Goal: Information Seeking & Learning: Learn about a topic

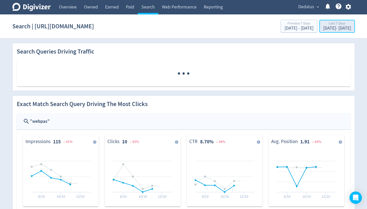
click at [332, 29] on div "[DATE] - [DATE]" at bounding box center [338, 28] width 28 height 5
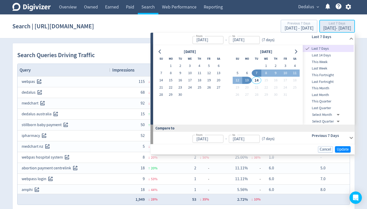
type input "[DATE]"
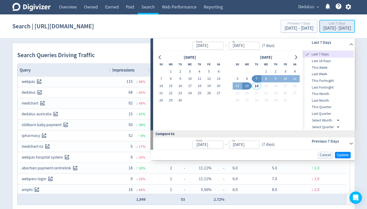
scroll to position [6, 0]
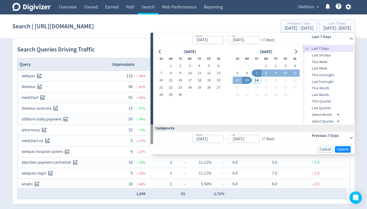
click at [325, 108] on span "Last Quarter" at bounding box center [328, 108] width 51 height 6
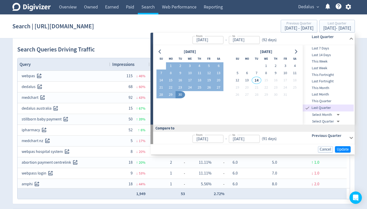
type input "[DATE]"
click at [348, 150] on span "Update" at bounding box center [343, 150] width 12 height 4
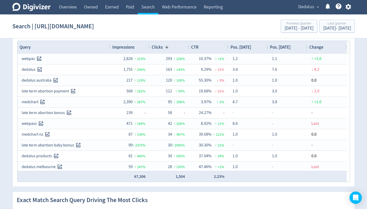
scroll to position [1, 0]
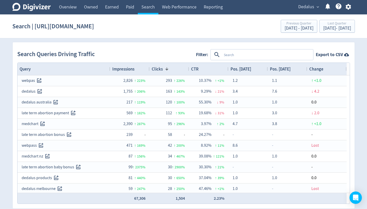
click at [134, 69] on span "Impressions" at bounding box center [123, 69] width 22 height 6
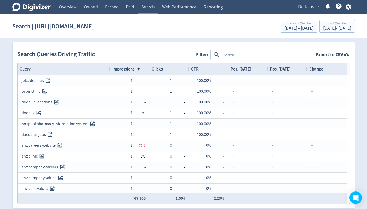
click at [134, 69] on span "Impressions" at bounding box center [123, 69] width 22 height 6
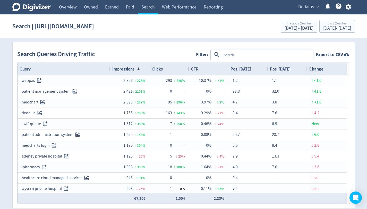
click at [264, 53] on textarea at bounding box center [267, 55] width 91 height 10
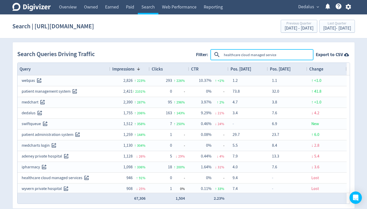
type textarea "healthcare cloud managed services"
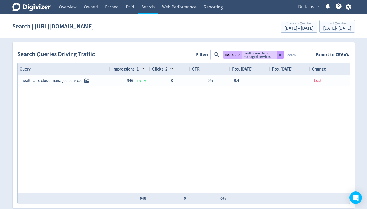
click at [282, 55] on icon at bounding box center [280, 55] width 2 height 2
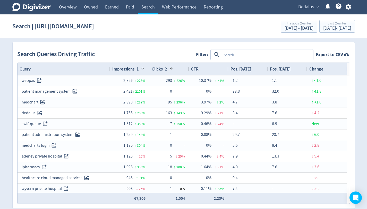
click at [273, 55] on textarea at bounding box center [267, 55] width 91 height 10
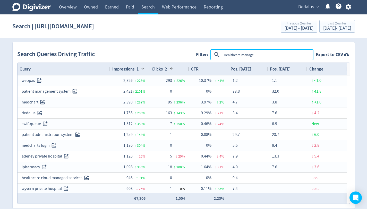
type textarea "Healthcare managed"
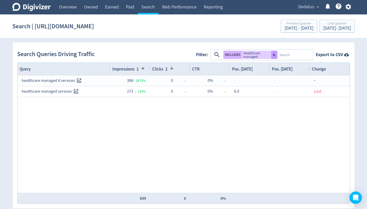
click at [275, 54] on icon at bounding box center [274, 55] width 2 height 2
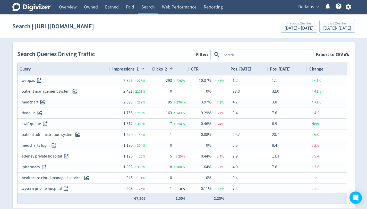
click at [262, 54] on textarea at bounding box center [267, 55] width 91 height 10
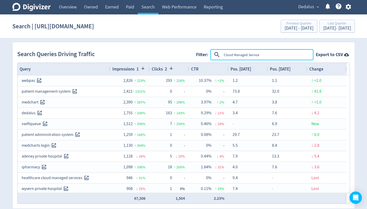
type textarea "Cloud Managed Services"
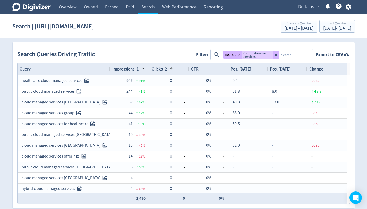
click at [279, 56] on button at bounding box center [276, 55] width 6 height 8
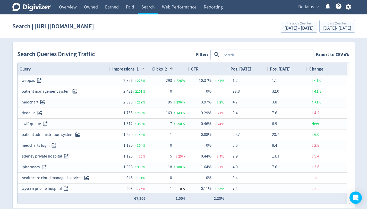
click at [163, 68] on span "2" at bounding box center [165, 69] width 4 height 6
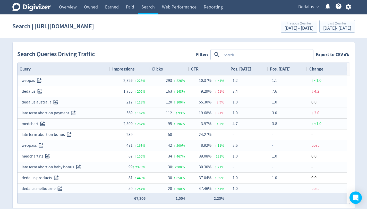
click at [126, 69] on span "Impressions" at bounding box center [123, 69] width 22 height 6
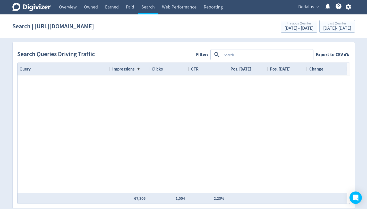
click at [126, 69] on span "Impressions" at bounding box center [123, 69] width 22 height 6
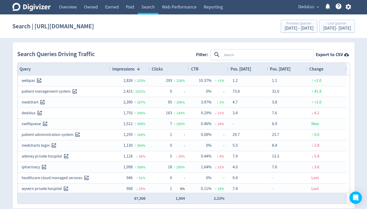
click at [205, 72] on div "CTR" at bounding box center [208, 69] width 35 height 10
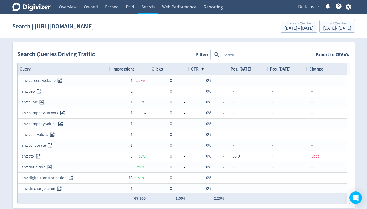
click at [205, 72] on div "CTR 1" at bounding box center [208, 69] width 35 height 10
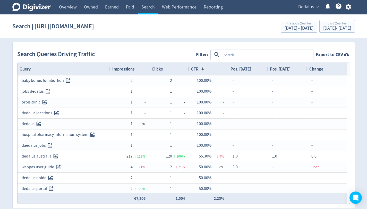
click at [243, 55] on textarea at bounding box center [267, 55] width 91 height 10
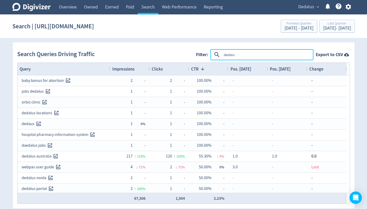
type textarea "dedalus"
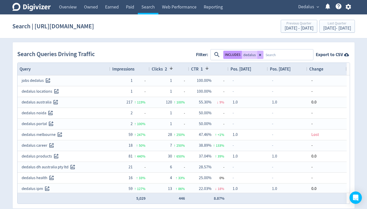
click at [236, 55] on button "INCLUDES" at bounding box center [233, 55] width 19 height 8
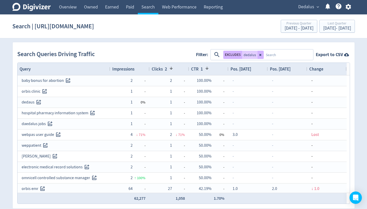
click at [174, 69] on div "Clicks 2" at bounding box center [169, 69] width 35 height 10
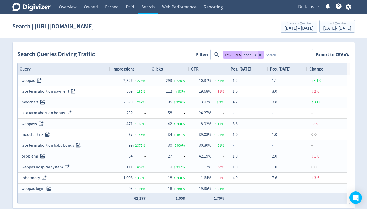
click at [208, 69] on div "CTR" at bounding box center [208, 69] width 35 height 10
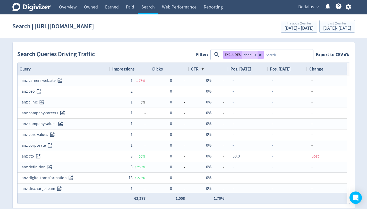
click at [208, 69] on div "CTR 1" at bounding box center [208, 69] width 35 height 10
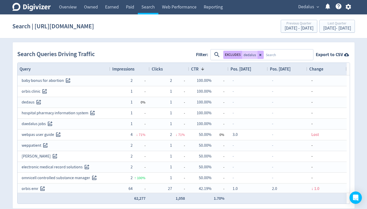
click at [135, 68] on div "Impressions" at bounding box center [129, 69] width 35 height 10
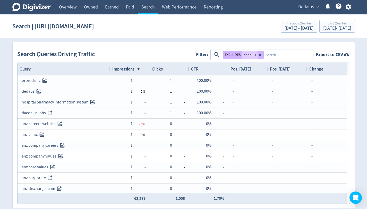
click at [135, 69] on span at bounding box center [138, 69] width 6 height 4
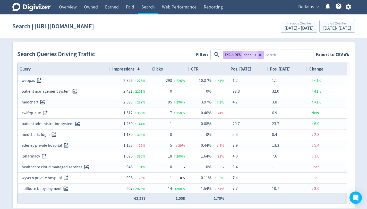
click at [209, 68] on div "CTR" at bounding box center [208, 69] width 35 height 10
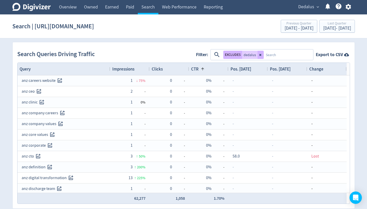
click at [209, 68] on div "CTR 1" at bounding box center [208, 69] width 35 height 10
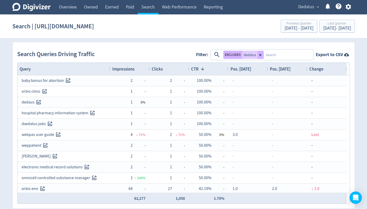
click at [142, 70] on div "Impressions" at bounding box center [129, 69] width 35 height 10
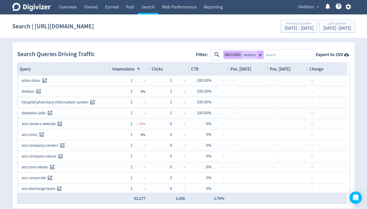
click at [141, 69] on span at bounding box center [139, 69] width 4 height 4
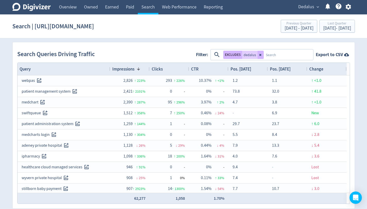
click at [144, 68] on div "Impressions 1" at bounding box center [129, 69] width 35 height 10
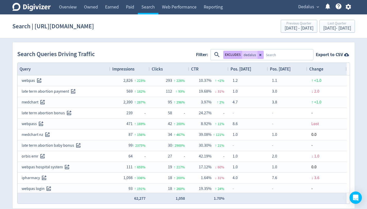
click at [141, 68] on div "Impressions" at bounding box center [129, 69] width 35 height 10
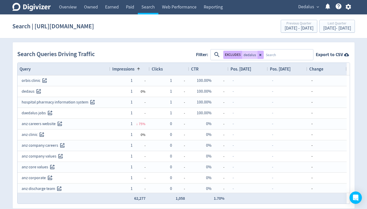
click at [141, 68] on div "Impressions 1" at bounding box center [129, 69] width 35 height 10
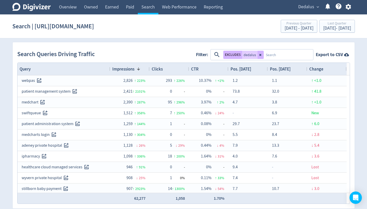
click at [205, 69] on div "CTR" at bounding box center [208, 69] width 35 height 10
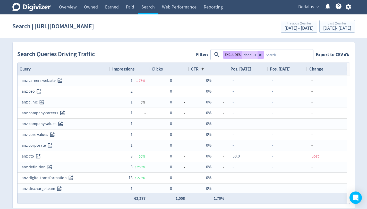
click at [138, 71] on div "Impressions" at bounding box center [129, 69] width 35 height 10
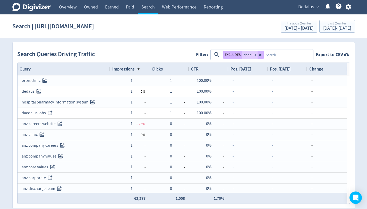
click at [138, 70] on span at bounding box center [139, 69] width 4 height 4
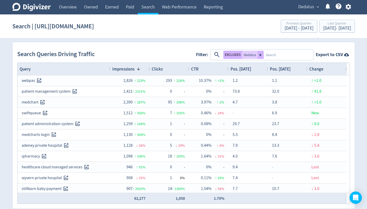
click at [304, 6] on span "Dedalus" at bounding box center [307, 7] width 16 height 8
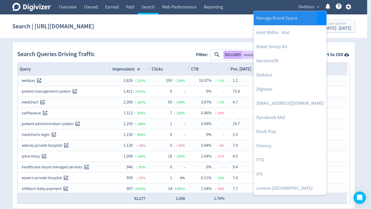
click at [264, 18] on link "Manage Brand Space" at bounding box center [290, 18] width 73 height 14
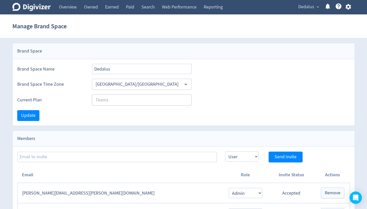
click at [350, 6] on icon "button" at bounding box center [348, 7] width 5 height 6
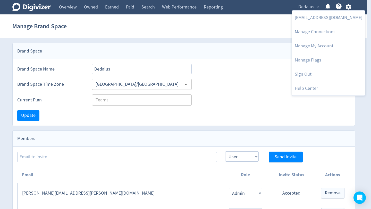
click at [276, 8] on div at bounding box center [185, 104] width 371 height 209
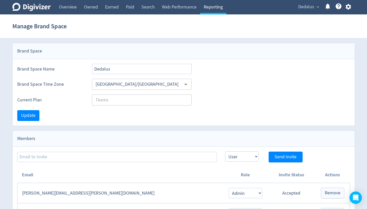
click at [219, 6] on link "Reporting" at bounding box center [213, 7] width 26 height 14
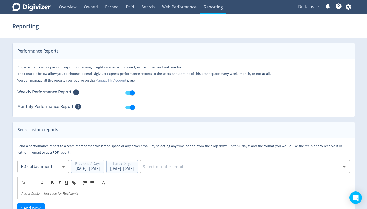
click at [311, 7] on span "Dedalus" at bounding box center [307, 7] width 16 height 8
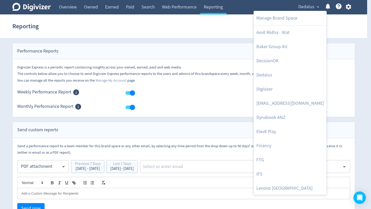
click at [349, 8] on div at bounding box center [185, 104] width 371 height 209
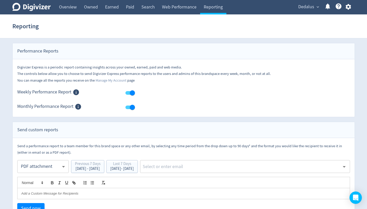
click at [349, 8] on icon "button" at bounding box center [348, 7] width 5 height 6
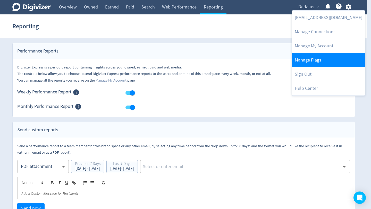
click at [330, 60] on link "Manage Flags" at bounding box center [328, 60] width 73 height 14
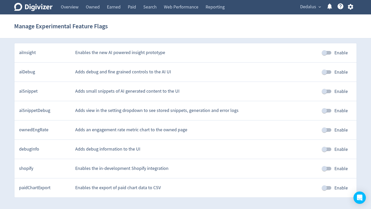
click at [325, 52] on input "Enable" at bounding box center [324, 53] width 29 height 10
checkbox input "true"
click at [326, 72] on input "Enable" at bounding box center [324, 72] width 29 height 10
checkbox input "true"
click at [325, 94] on input "Enable" at bounding box center [324, 92] width 29 height 10
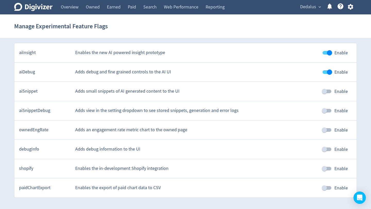
checkbox input "true"
click at [323, 112] on input "Enable" at bounding box center [324, 111] width 29 height 10
checkbox input "true"
click at [324, 130] on input "Enable" at bounding box center [324, 130] width 29 height 10
checkbox input "true"
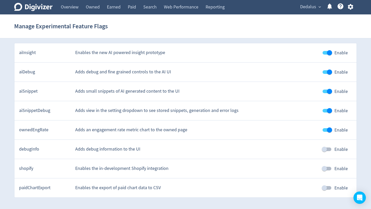
click at [324, 149] on input "Enable" at bounding box center [324, 150] width 29 height 10
checkbox input "true"
click at [326, 170] on input "Enable" at bounding box center [324, 169] width 29 height 10
checkbox input "true"
click at [326, 188] on input "Enable" at bounding box center [324, 188] width 29 height 10
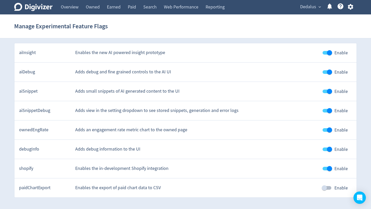
checkbox input "true"
click at [292, 30] on div "Manage Experimental Feature Flags" at bounding box center [185, 26] width 343 height 17
click at [150, 9] on link "Search" at bounding box center [150, 7] width 21 height 14
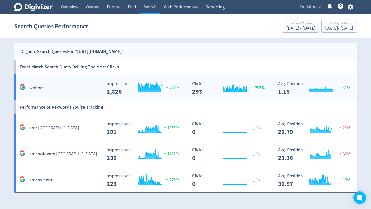
click at [77, 87] on div "webpas" at bounding box center [60, 87] width 84 height 7
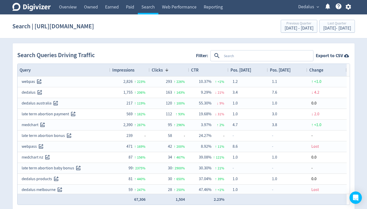
click at [135, 71] on div "Impressions" at bounding box center [129, 70] width 35 height 10
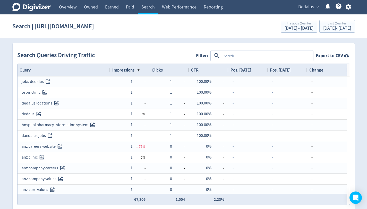
click at [135, 71] on span at bounding box center [138, 70] width 6 height 4
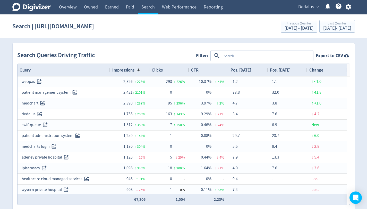
click at [254, 54] on textarea at bounding box center [267, 56] width 91 height 10
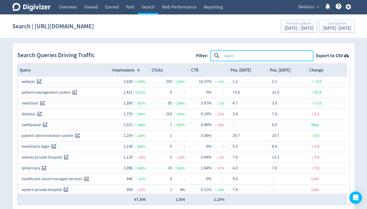
click at [201, 71] on div "CTR" at bounding box center [208, 70] width 35 height 10
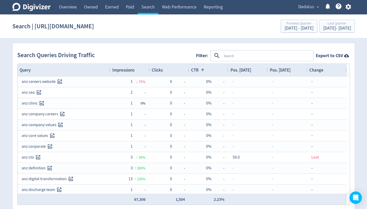
click at [204, 71] on span at bounding box center [203, 70] width 4 height 4
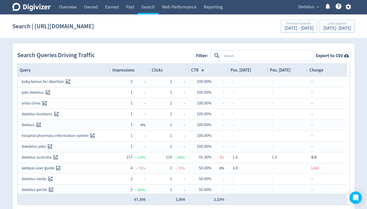
click at [248, 54] on textarea at bounding box center [267, 56] width 91 height 10
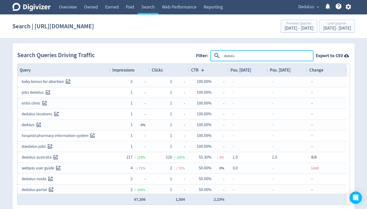
type textarea "dedalus"
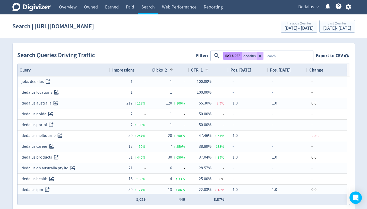
click at [233, 55] on button "INCLUDES" at bounding box center [233, 56] width 19 height 8
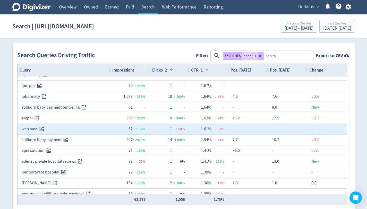
scroll to position [886, 0]
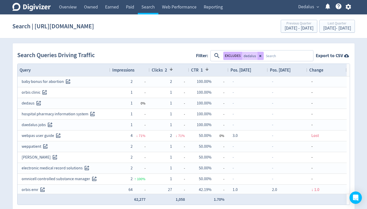
click at [276, 54] on textarea at bounding box center [288, 56] width 49 height 10
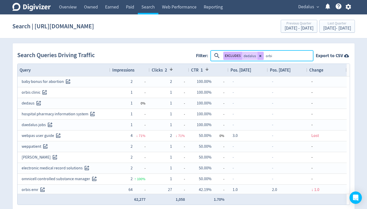
type textarea "orbis"
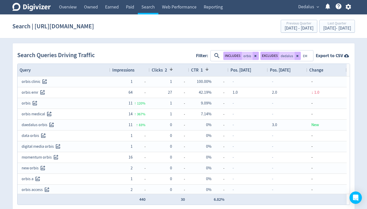
type textarea "EMR"
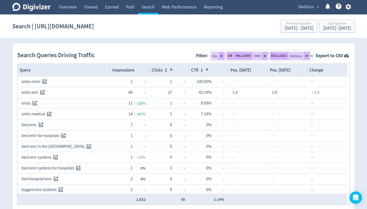
type textarea "EHR"
drag, startPoint x: 221, startPoint y: 56, endPoint x: 225, endPoint y: 56, distance: 3.9
click at [221, 56] on icon at bounding box center [222, 55] width 3 height 3
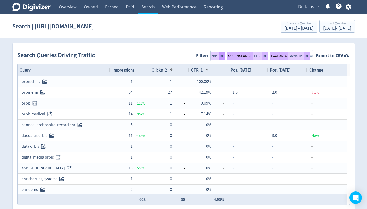
click at [224, 56] on button at bounding box center [222, 56] width 6 height 8
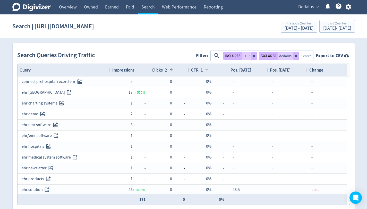
click at [253, 57] on icon at bounding box center [254, 55] width 3 height 3
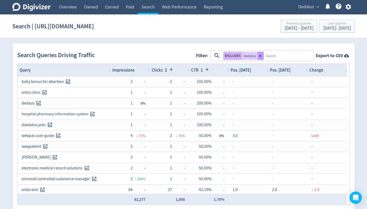
click at [261, 56] on icon at bounding box center [260, 55] width 3 height 3
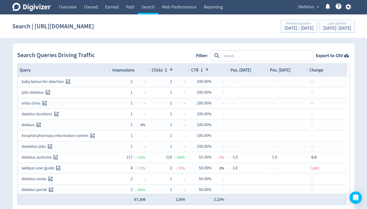
click at [259, 56] on textarea at bounding box center [267, 56] width 91 height 10
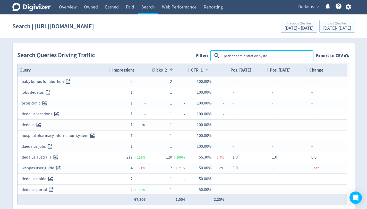
type textarea "patient administration system"
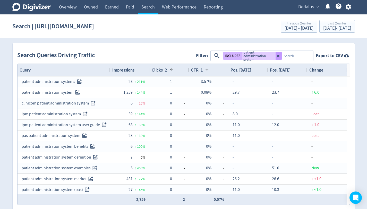
click at [280, 56] on icon at bounding box center [279, 56] width 2 height 2
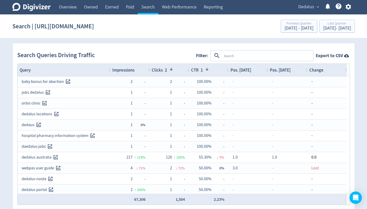
click at [280, 56] on textarea at bounding box center [267, 56] width 91 height 10
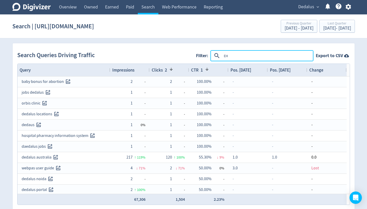
type textarea "EHR"
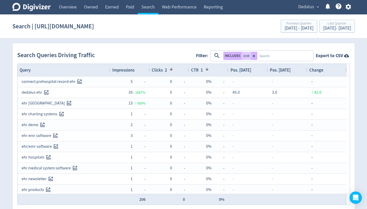
click at [278, 55] on textarea at bounding box center [285, 56] width 55 height 10
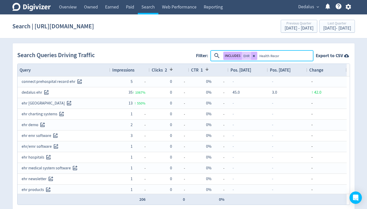
type textarea "Health Record"
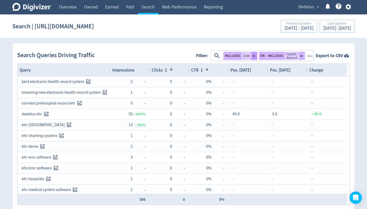
click at [254, 56] on icon at bounding box center [254, 56] width 2 height 2
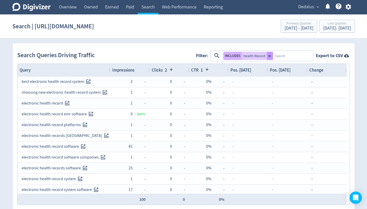
click at [269, 57] on icon at bounding box center [270, 55] width 3 height 3
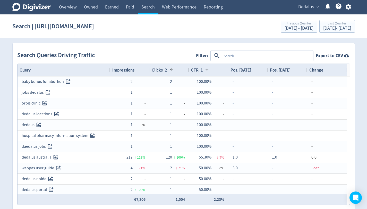
click at [238, 54] on textarea at bounding box center [267, 56] width 91 height 10
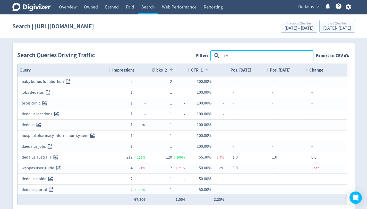
type textarea "EMR"
